Goal: Information Seeking & Learning: Learn about a topic

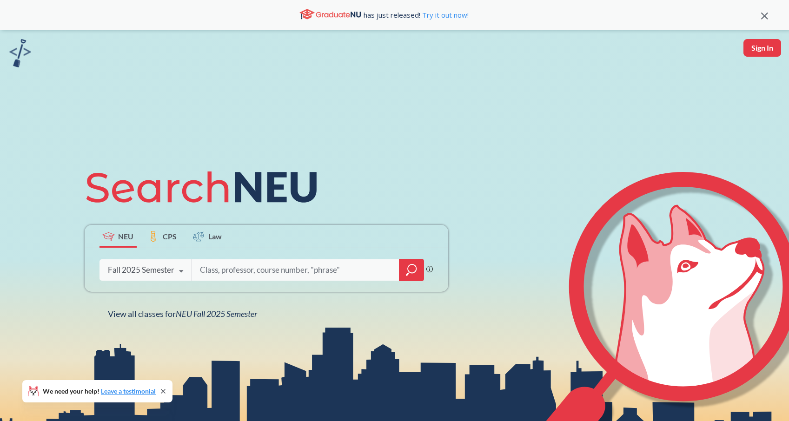
click at [221, 273] on input "search" at bounding box center [295, 270] width 193 height 20
click at [387, 162] on div "NEU CPS Law Phrase search guarantees the exact search appears in the results. E…" at bounding box center [266, 240] width 375 height 158
click at [354, 267] on input "search" at bounding box center [295, 270] width 193 height 20
click at [764, 48] on button "Sign In" at bounding box center [763, 48] width 38 height 18
select select "US"
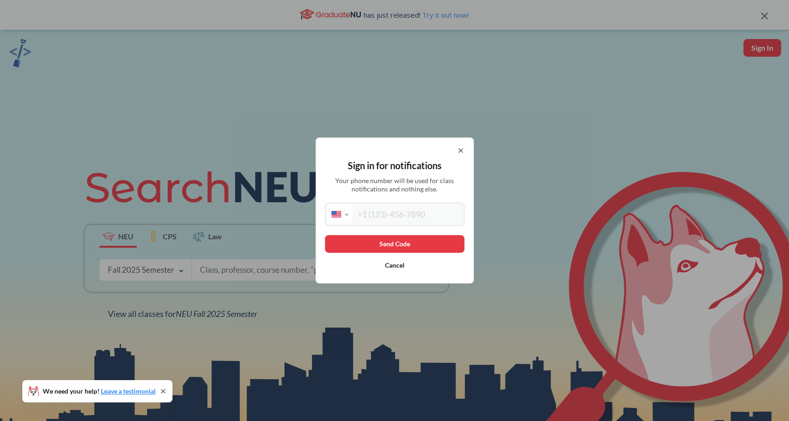
click at [397, 263] on button "Cancel" at bounding box center [395, 266] width 140 height 18
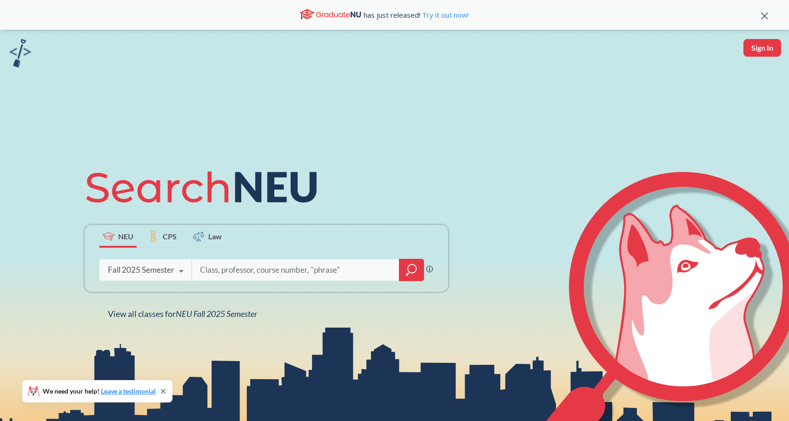
click at [359, 58] on div "NEU CPS Law Phrase search guarantees the exact search appears in the results. E…" at bounding box center [394, 240] width 789 height 421
click at [248, 270] on input "search" at bounding box center [295, 270] width 193 height 20
type input "Health"
click at [409, 275] on icon "magnifying glass" at bounding box center [411, 270] width 11 height 13
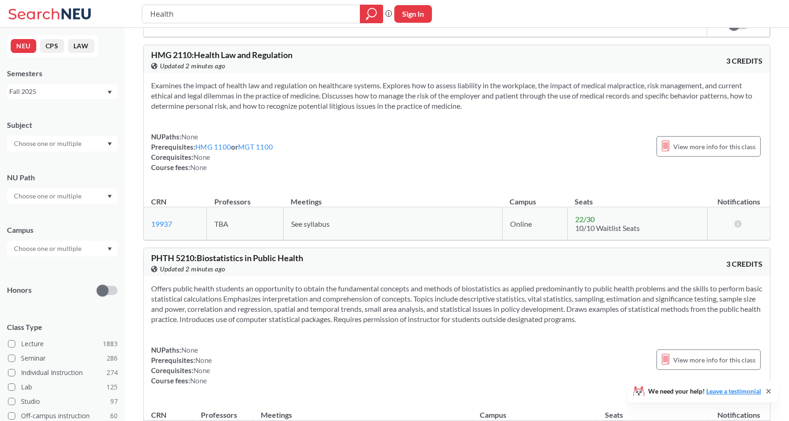
scroll to position [4855, 0]
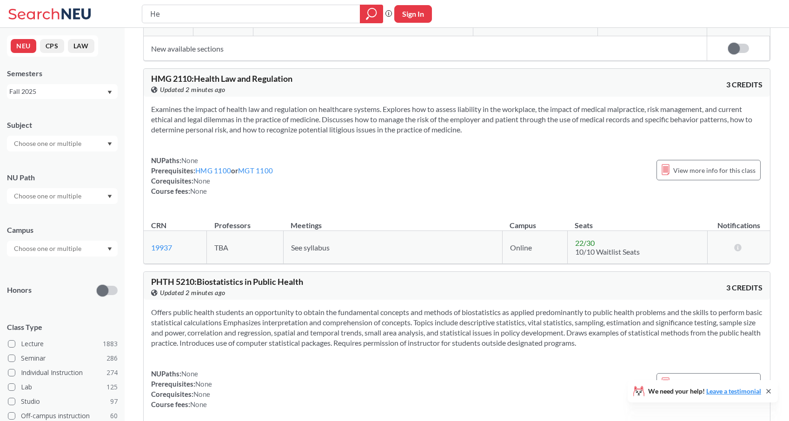
type input "H"
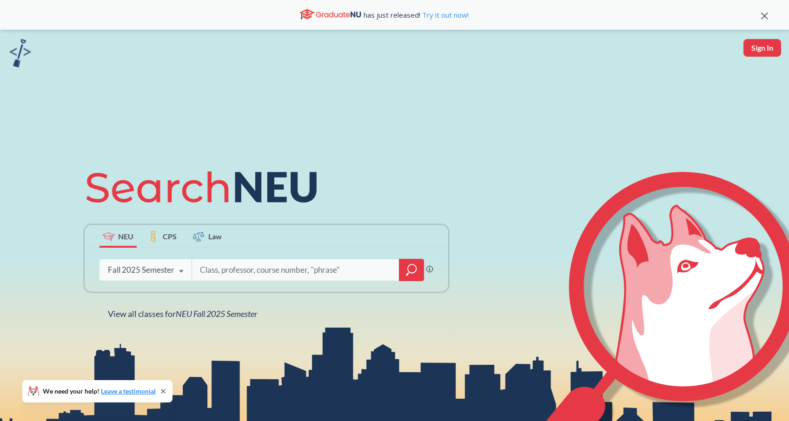
click at [206, 238] on label "Law" at bounding box center [207, 236] width 37 height 23
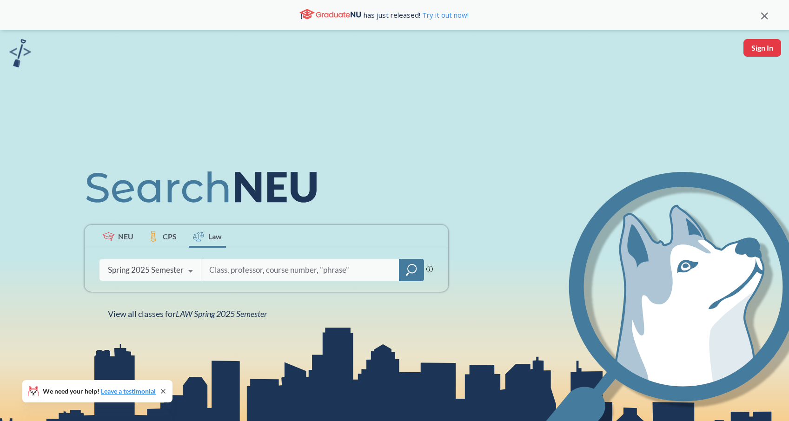
click at [189, 269] on icon at bounding box center [191, 272] width 18 height 26
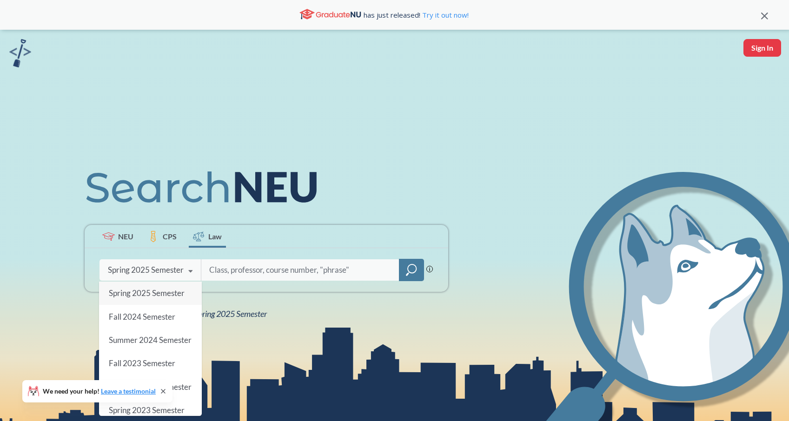
click at [163, 391] on icon at bounding box center [163, 391] width 7 height 7
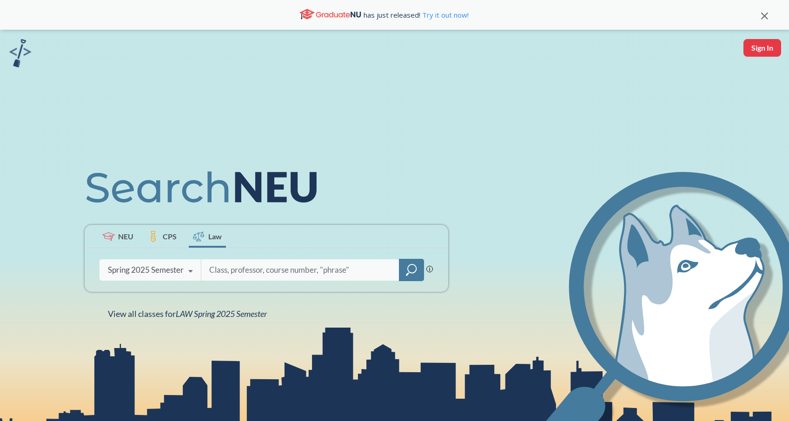
click at [191, 267] on icon at bounding box center [191, 272] width 18 height 26
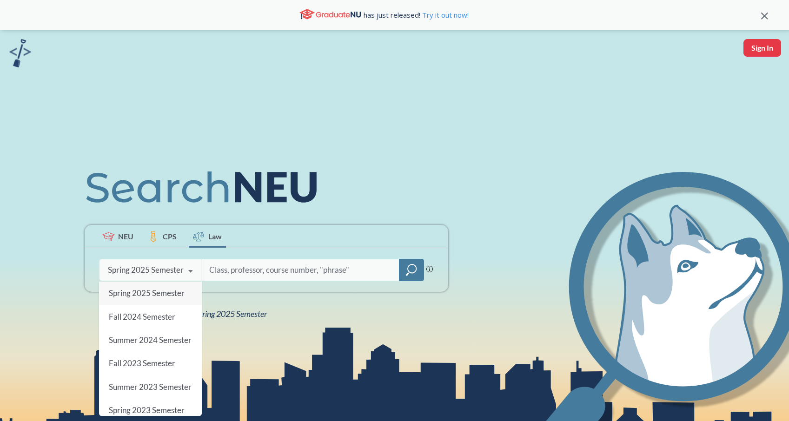
click at [154, 294] on span "Spring 2025 Semester" at bounding box center [146, 293] width 76 height 10
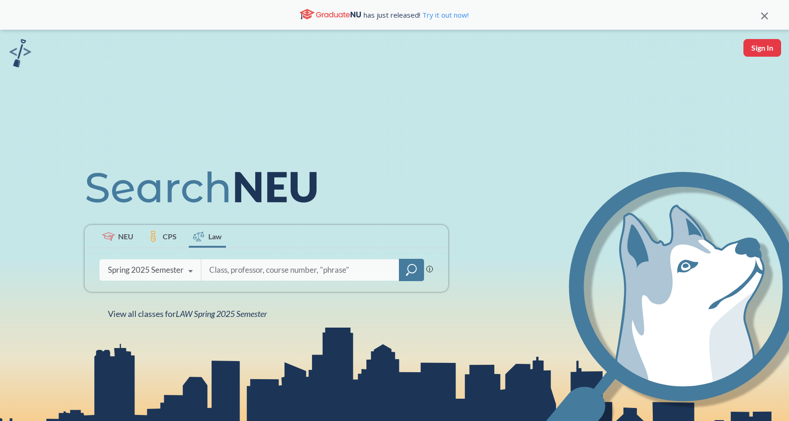
click at [235, 269] on input "search" at bounding box center [300, 270] width 184 height 20
click at [230, 278] on input "search" at bounding box center [300, 270] width 184 height 20
type input "law"
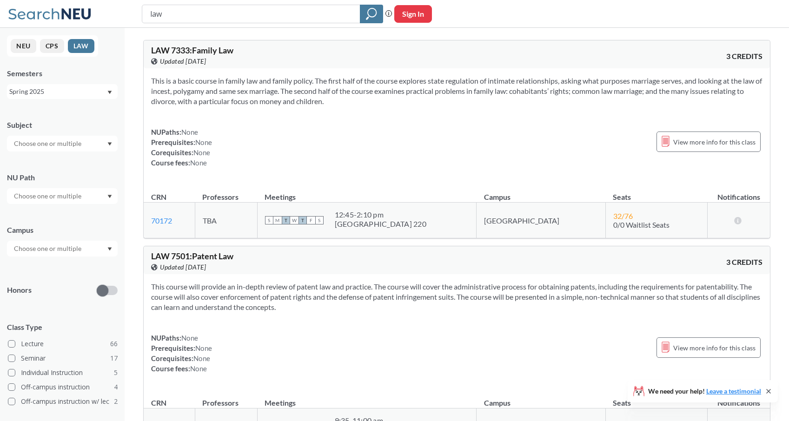
click at [51, 46] on button "CPS" at bounding box center [52, 46] width 24 height 14
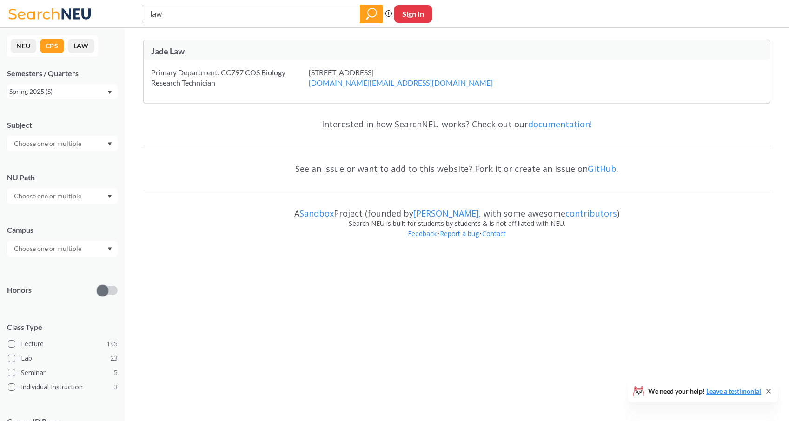
click at [18, 50] on button "NEU" at bounding box center [24, 46] width 26 height 14
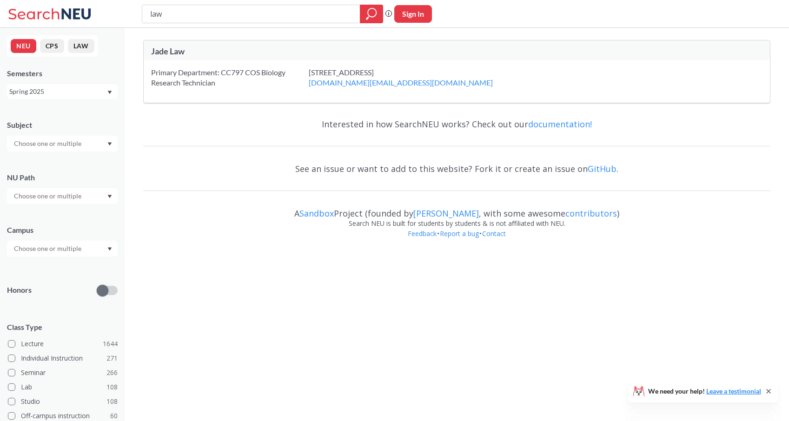
click at [83, 44] on button "LAW" at bounding box center [81, 46] width 27 height 14
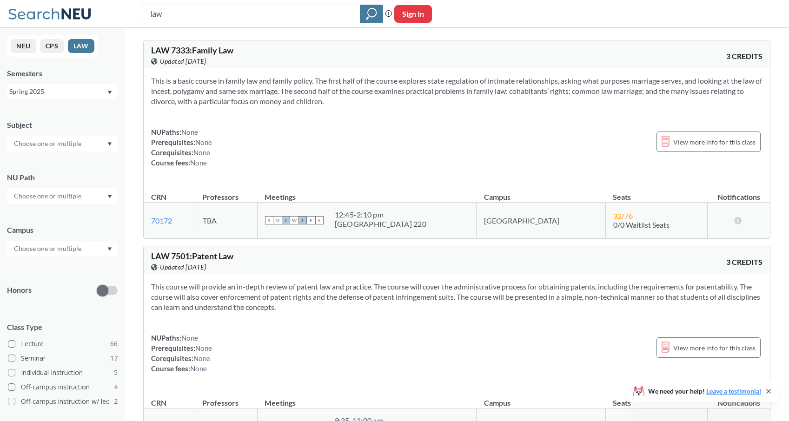
click at [45, 47] on button "CPS" at bounding box center [52, 46] width 24 height 14
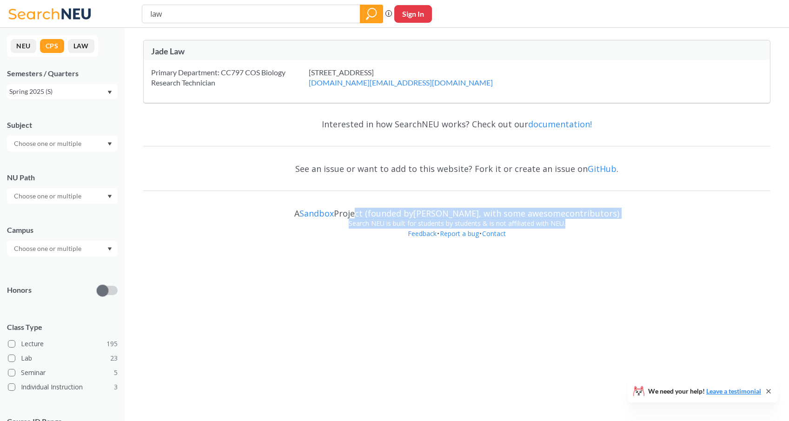
drag, startPoint x: 363, startPoint y: 212, endPoint x: 583, endPoint y: 227, distance: 220.5
click at [583, 227] on div "Interested in how SearchNEU works? Check out our documentation! See an issue or…" at bounding box center [456, 182] width 627 height 142
click at [583, 227] on div "Search NEU is built for students by students & is not affiliated with NEU." at bounding box center [456, 224] width 627 height 10
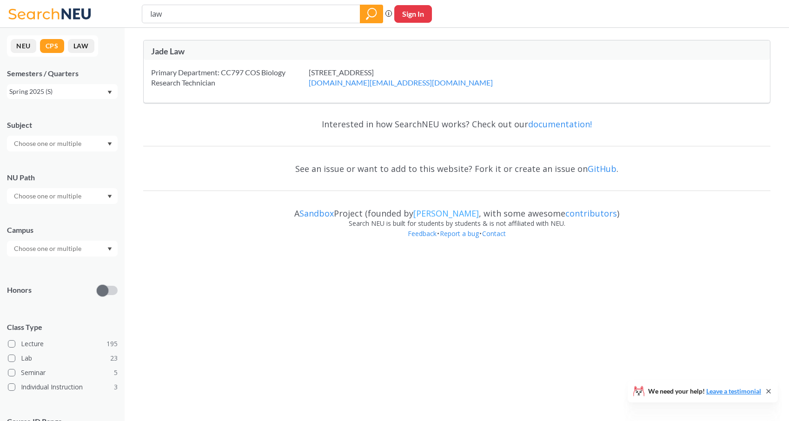
click at [437, 212] on link "[PERSON_NAME]" at bounding box center [446, 213] width 66 height 11
click at [307, 277] on body "law Phrase search guarantees the exact search appears in the results. Ex. If yo…" at bounding box center [394, 210] width 789 height 421
